Goal: Task Accomplishment & Management: Manage account settings

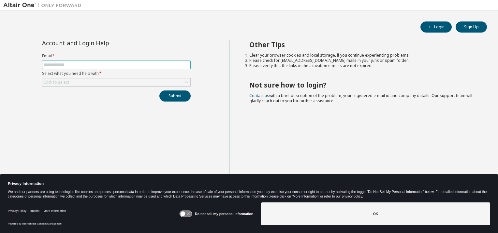
click at [123, 66] on input "text" at bounding box center [116, 64] width 145 height 5
type input "**********"
click at [113, 82] on div "Click to select" at bounding box center [116, 83] width 148 height 8
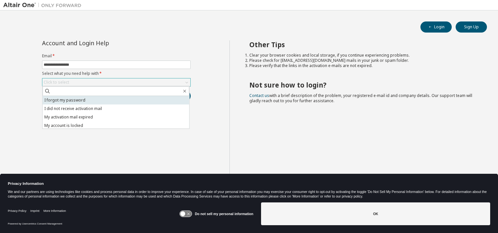
click at [104, 99] on li "I forgot my password" at bounding box center [116, 100] width 147 height 8
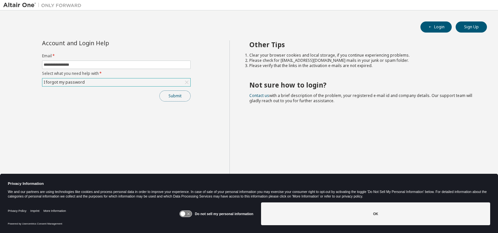
click at [162, 95] on button "Submit" at bounding box center [174, 96] width 31 height 11
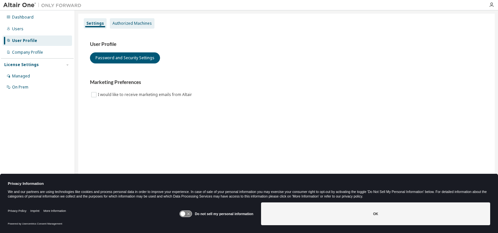
click at [124, 25] on div "Authorized Machines" at bounding box center [131, 23] width 39 height 5
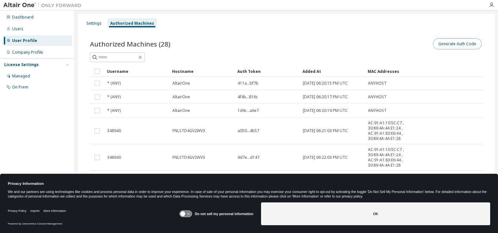
click at [447, 46] on button "Generate Auth Code" at bounding box center [457, 43] width 49 height 11
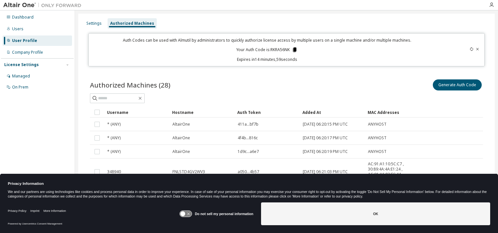
click at [294, 49] on icon at bounding box center [295, 50] width 4 height 5
